Goal: Transaction & Acquisition: Purchase product/service

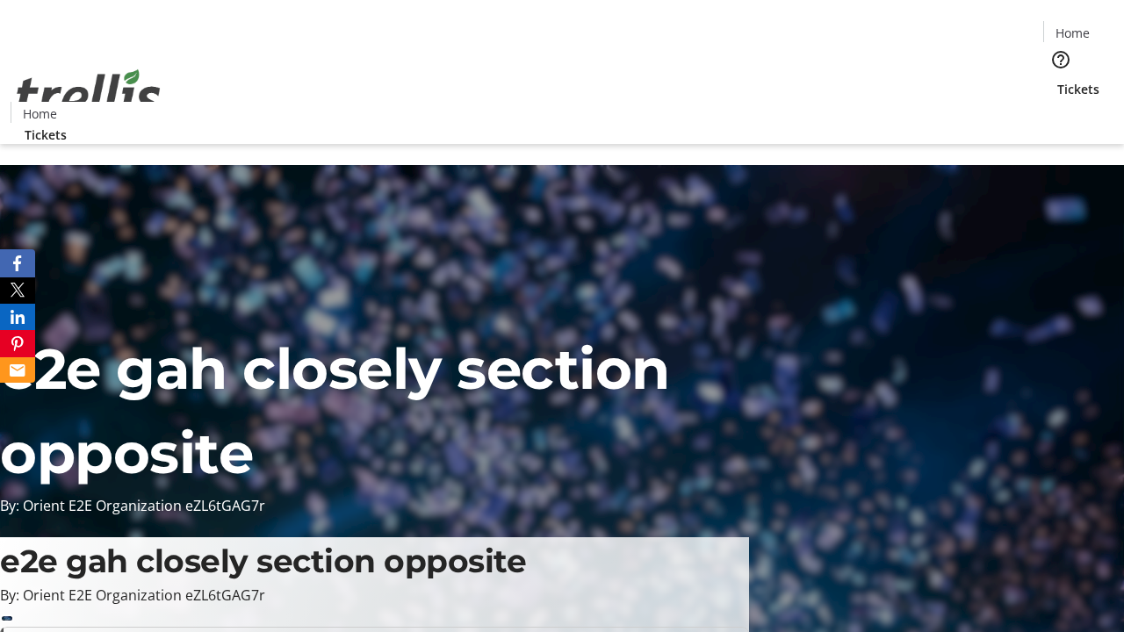
click at [1058, 80] on span "Tickets" at bounding box center [1079, 89] width 42 height 18
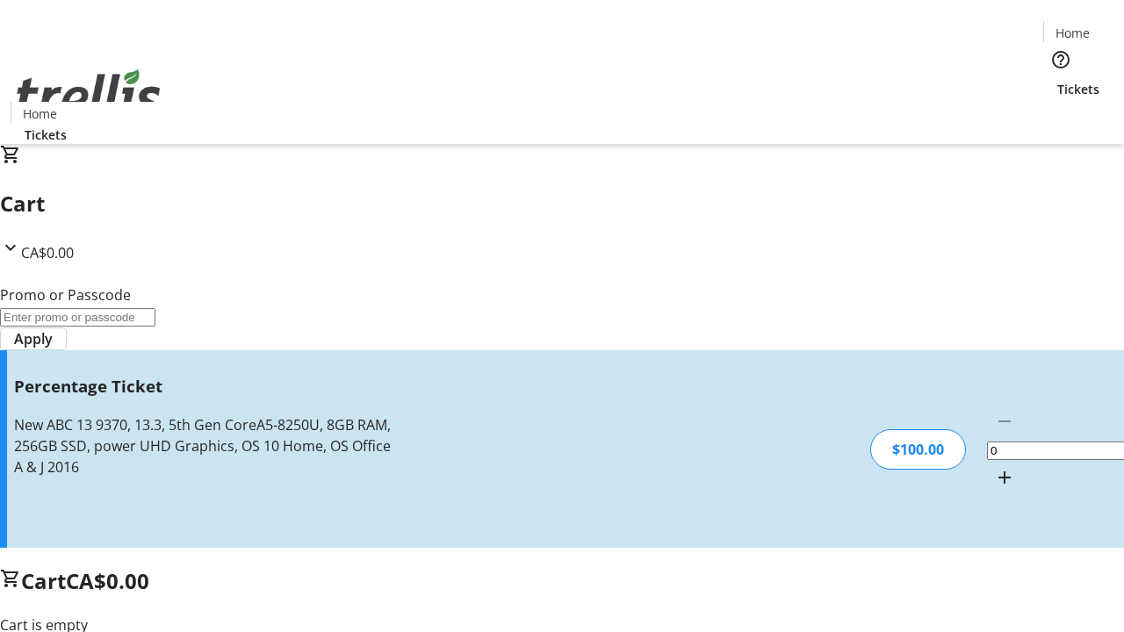
click at [994, 467] on mat-icon "Increment by one" at bounding box center [1004, 477] width 21 height 21
type input "1"
type input "BAR"
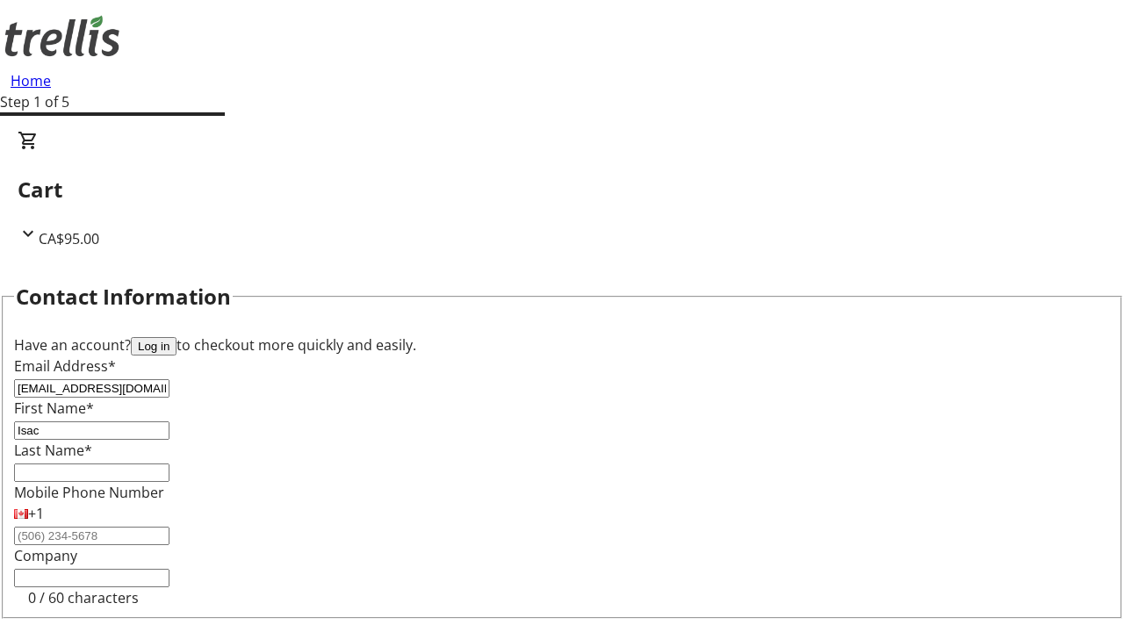
type input "Isac"
type input "[PERSON_NAME]"
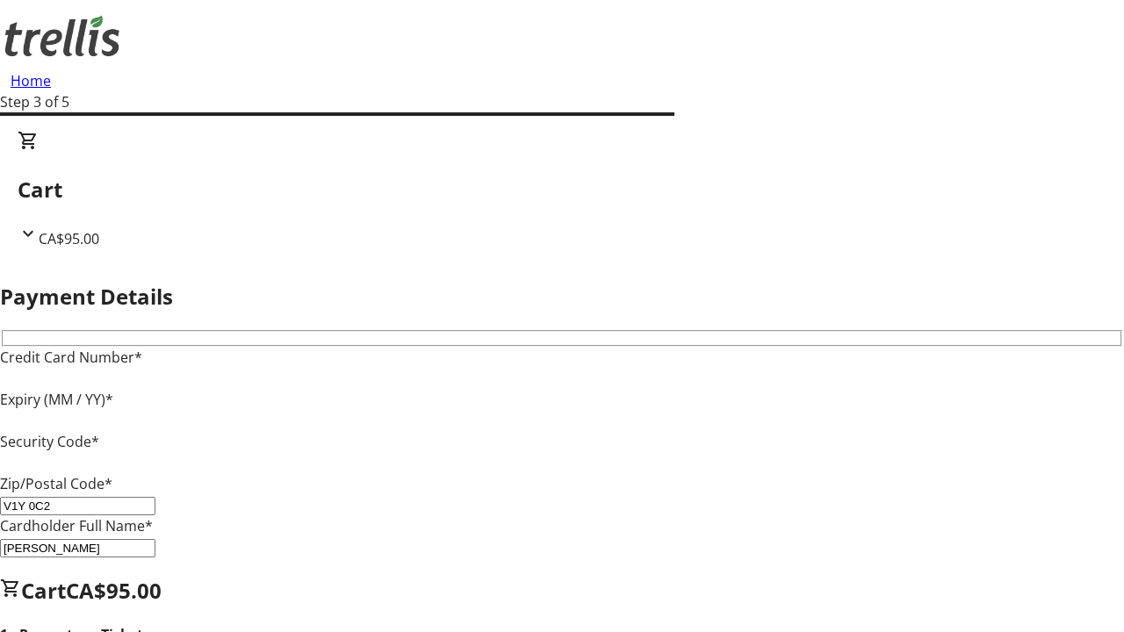
type input "V1Y 0C2"
